Goal: Use online tool/utility

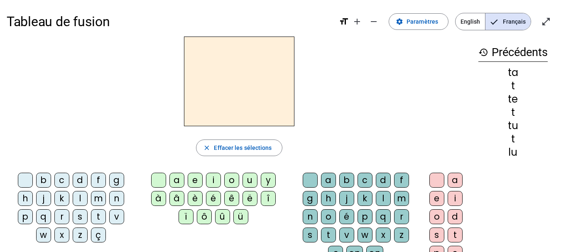
click at [241, 80] on h2 at bounding box center [239, 82] width 111 height 90
click at [208, 150] on mat-icon "close" at bounding box center [206, 147] width 7 height 7
click at [482, 52] on mat-icon "history" at bounding box center [484, 52] width 10 height 10
click at [533, 71] on div "ta" at bounding box center [513, 73] width 69 height 10
click at [512, 17] on span "Français" at bounding box center [508, 21] width 45 height 17
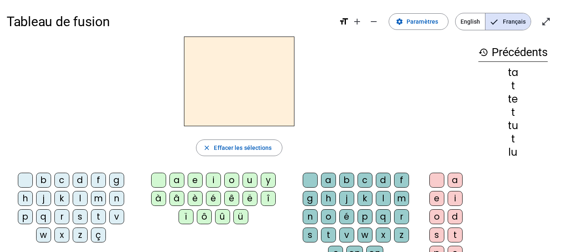
click at [383, 197] on div "l" at bounding box center [383, 198] width 15 height 15
click at [248, 177] on div "u" at bounding box center [250, 180] width 15 height 15
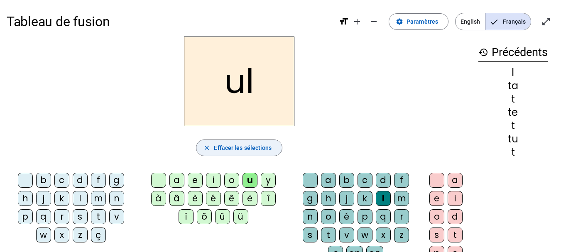
click at [236, 142] on span "button" at bounding box center [239, 148] width 85 height 20
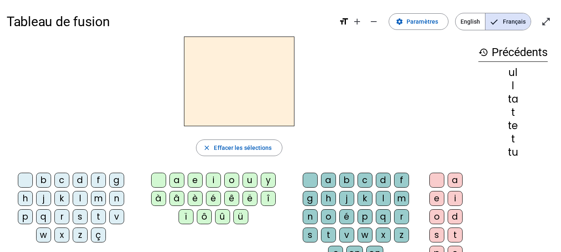
click at [78, 197] on div "l" at bounding box center [80, 198] width 15 height 15
click at [252, 182] on div "u" at bounding box center [250, 180] width 15 height 15
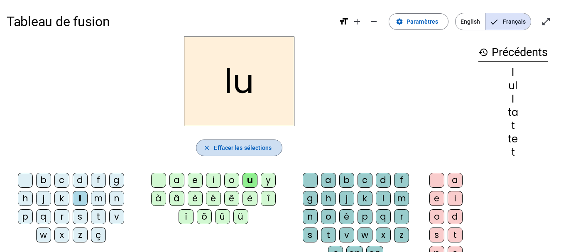
click at [257, 144] on span "Effacer les sélections" at bounding box center [243, 148] width 58 height 10
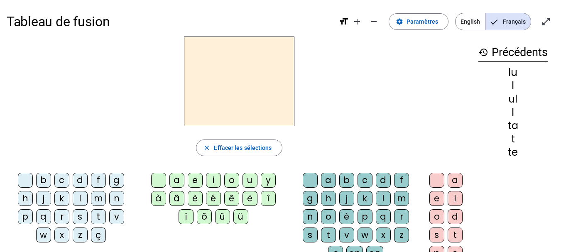
click at [99, 214] on div "t" at bounding box center [98, 216] width 15 height 15
click at [248, 179] on div "u" at bounding box center [250, 180] width 15 height 15
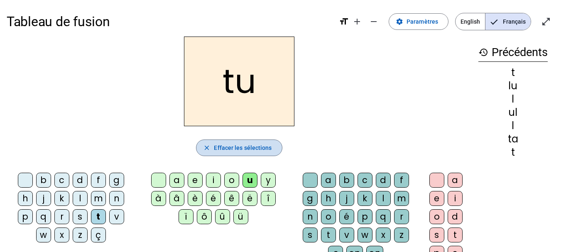
click at [248, 148] on span "Effacer les sélections" at bounding box center [243, 148] width 58 height 10
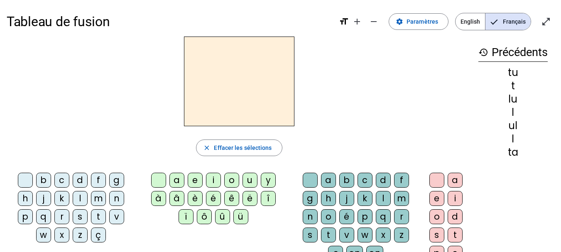
click at [77, 173] on div "d" at bounding box center [80, 180] width 15 height 15
click at [253, 182] on div "u" at bounding box center [250, 180] width 15 height 15
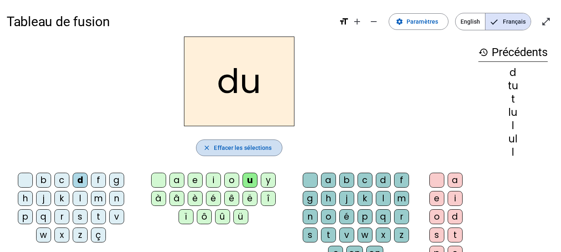
click at [248, 147] on span "Effacer les sélections" at bounding box center [243, 148] width 58 height 10
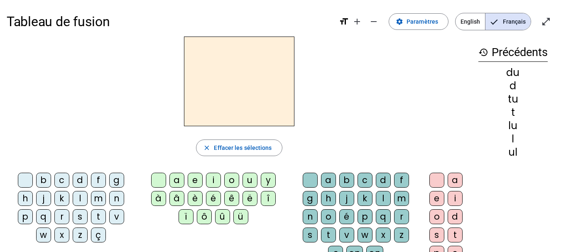
click at [81, 179] on div "d" at bounding box center [80, 180] width 15 height 15
click at [194, 177] on div "e" at bounding box center [195, 180] width 15 height 15
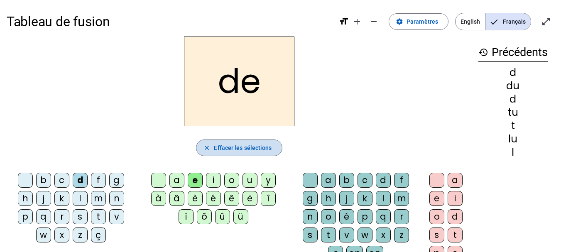
click at [225, 148] on span "Effacer les sélections" at bounding box center [243, 148] width 58 height 10
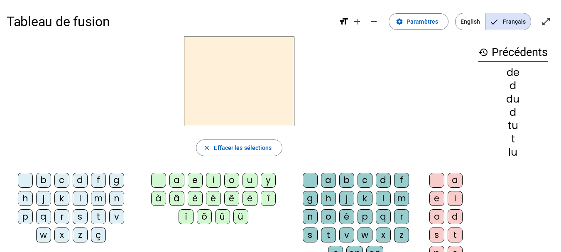
click at [98, 215] on div "t" at bounding box center [98, 216] width 15 height 15
click at [195, 178] on div "e" at bounding box center [195, 180] width 15 height 15
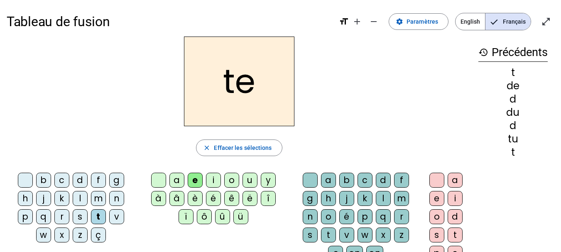
click at [99, 215] on div "t" at bounding box center [98, 216] width 15 height 15
click at [246, 145] on span "Effacer les sélections" at bounding box center [243, 148] width 58 height 10
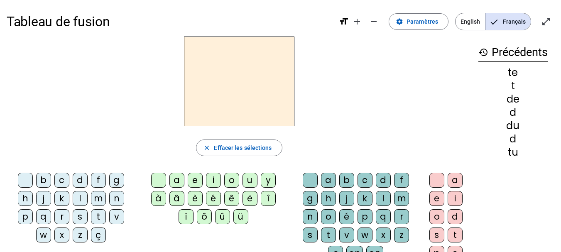
click at [96, 215] on div "t" at bounding box center [98, 216] width 15 height 15
click at [175, 181] on div "a" at bounding box center [177, 180] width 15 height 15
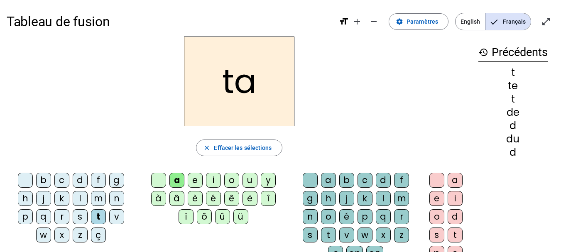
click at [175, 181] on div "a" at bounding box center [177, 180] width 15 height 15
